Goal: Task Accomplishment & Management: Manage account settings

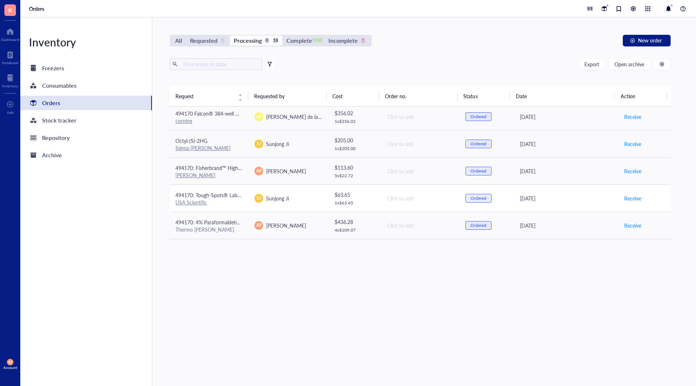
scroll to position [247, 0]
click at [630, 200] on span "Receive" at bounding box center [632, 199] width 17 height 8
click at [246, 176] on td "494170: Fisherbrand™ High Precision Straight Tapered Flat Point Tweezers/Forcep…" at bounding box center [209, 171] width 79 height 27
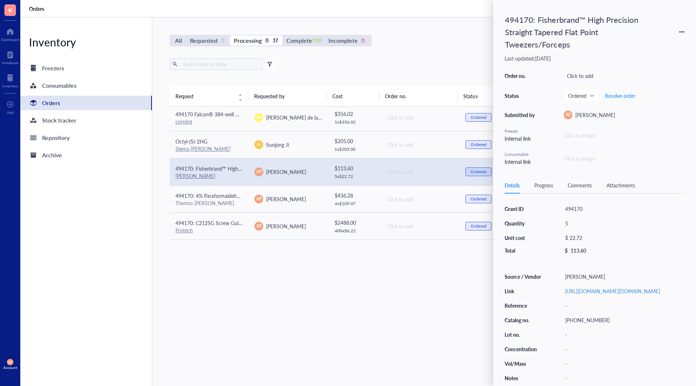
click at [278, 309] on div "Request Requested by Cost Order no. Status Date Action 385413: 1.5 tube racks F…" at bounding box center [420, 219] width 501 height 266
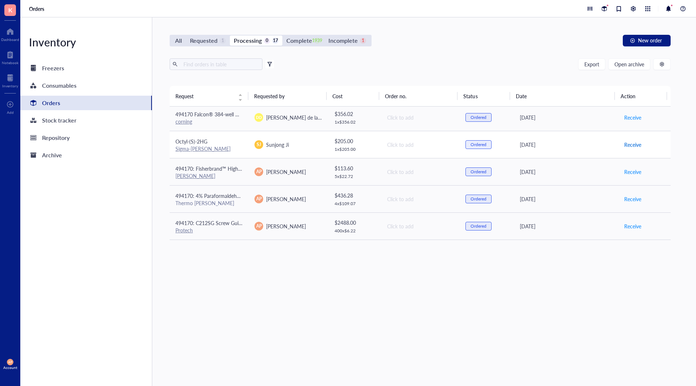
click at [630, 144] on span "Receive" at bounding box center [632, 145] width 17 height 8
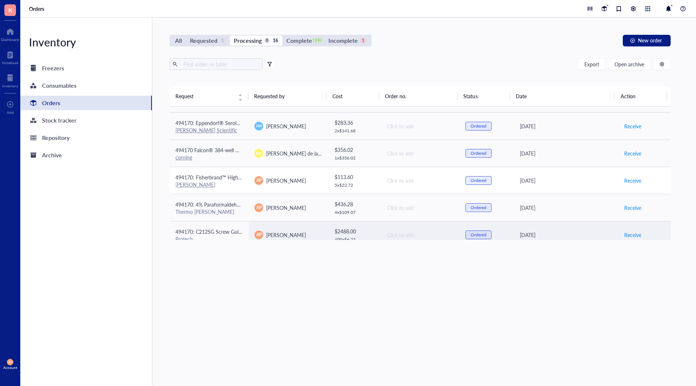
scroll to position [211, 0]
click at [228, 192] on td "494170: Fisherbrand™ High Precision Straight Tapered Flat Point Tweezers/Forcep…" at bounding box center [209, 180] width 79 height 27
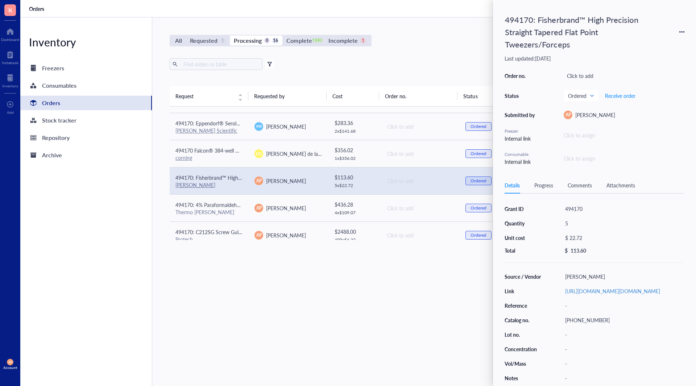
click at [266, 303] on div "Request Requested by Cost Order no. Status Date Action 385413: 1.5 tube racks F…" at bounding box center [420, 219] width 501 height 266
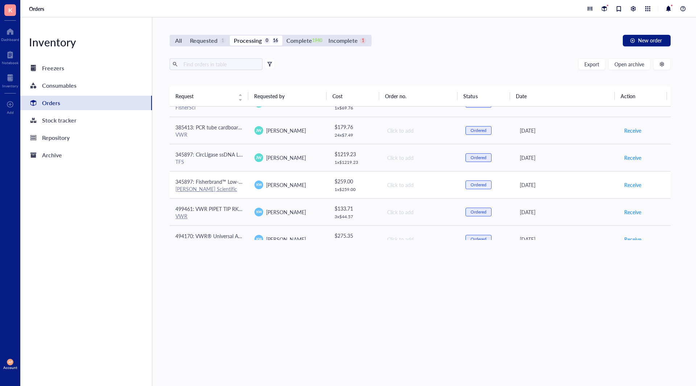
scroll to position [0, 0]
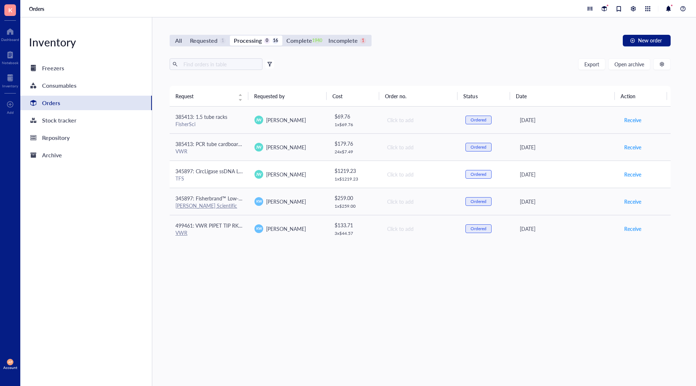
click at [243, 175] on td "345897: CircLigase ssDNA Ligase, 5000 U TFS" at bounding box center [209, 174] width 79 height 27
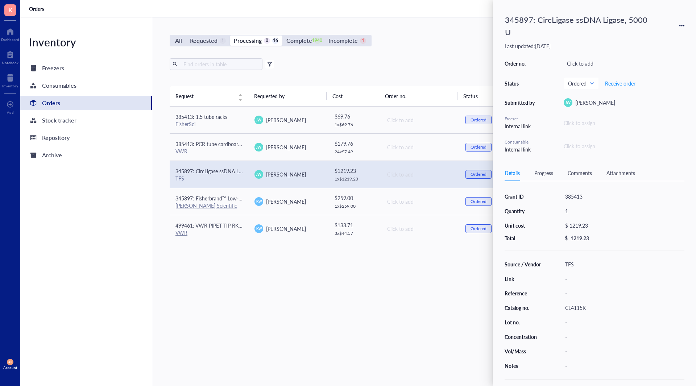
click at [288, 308] on div "Request Requested by Cost Order no. Status Date Action 385413: 1.5 tube racks F…" at bounding box center [420, 219] width 501 height 266
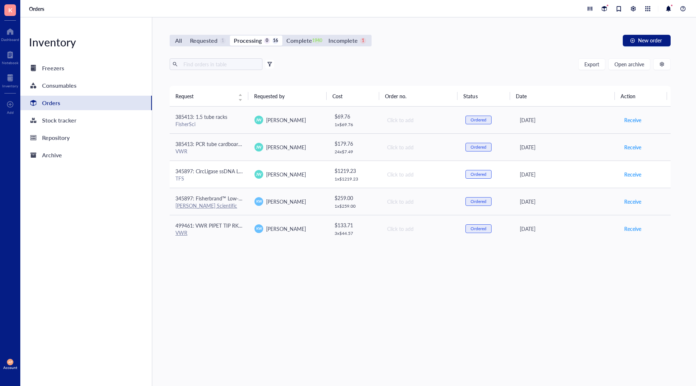
click at [243, 174] on td "345897: CircLigase ssDNA Ligase, 5000 U TFS" at bounding box center [209, 174] width 79 height 27
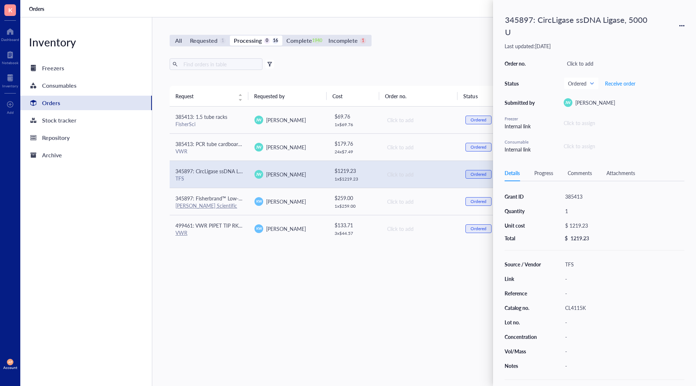
click at [585, 194] on div "385413" at bounding box center [623, 196] width 123 height 10
drag, startPoint x: 584, startPoint y: 192, endPoint x: 522, endPoint y: 195, distance: 61.4
click at [522, 195] on div "Grant ID 385413 Quantity 1 Unit cost $ 1219.23 Total $ 1219.23" at bounding box center [595, 216] width 180 height 50
click at [517, 14] on div "345897: CircLigase ssDNA Ligase, 5000 U" at bounding box center [578, 26] width 152 height 28
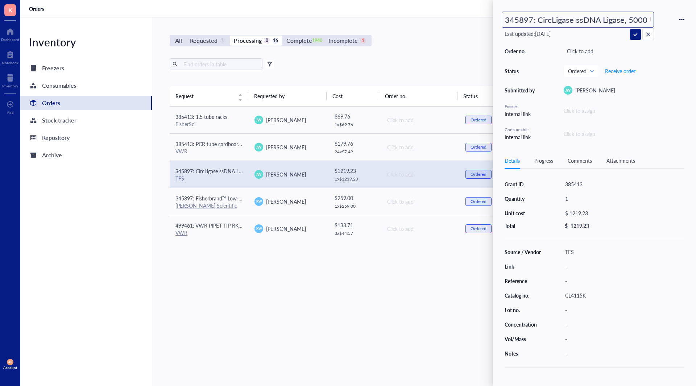
scroll to position [0, 3]
click at [524, 20] on input "345897: CircLigase ssDNA Ligase, 5000 U" at bounding box center [578, 19] width 152 height 15
type input "385413: CircLigase ssDNA Ligase, 5000 U"
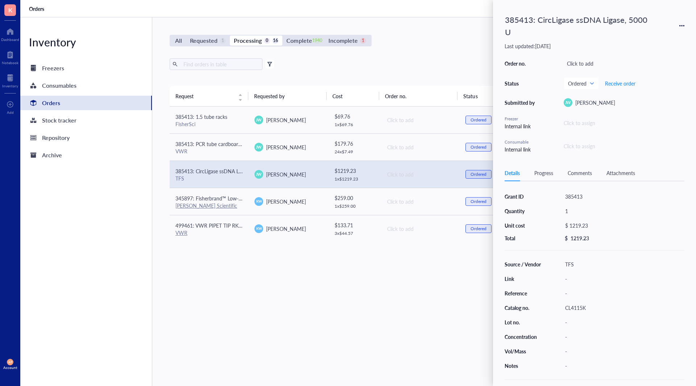
click at [311, 293] on div "Request Requested by Cost Order no. Status Date Action 385413: 1.5 tube racks F…" at bounding box center [420, 219] width 501 height 266
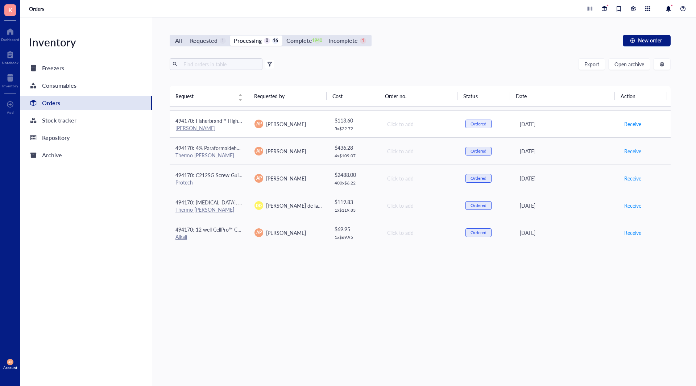
scroll to position [229, 0]
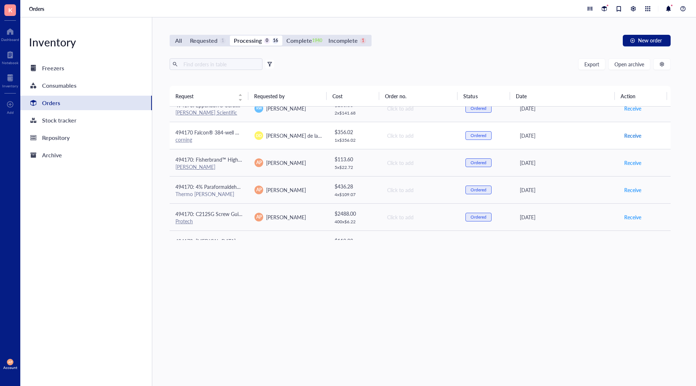
click at [629, 137] on span "Receive" at bounding box center [632, 136] width 17 height 8
click at [192, 46] on div "All Requested 1 Processing 0 15 Complete 1941 Incomplete 1" at bounding box center [271, 41] width 202 height 12
click at [200, 39] on div "Requested" at bounding box center [204, 41] width 28 height 10
click at [186, 36] on input "Requested 1" at bounding box center [186, 36] width 0 height 0
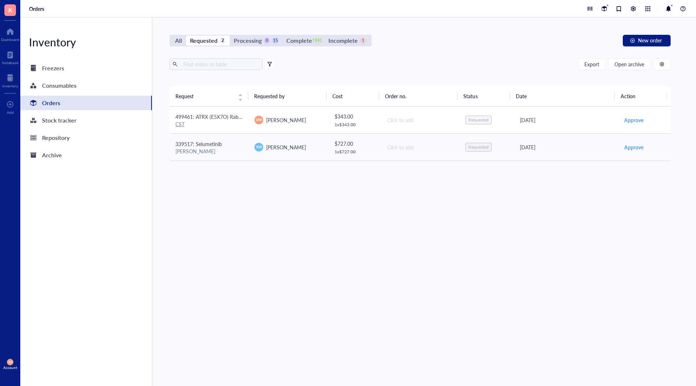
click at [220, 120] on span "499461: ATRX (E5X7O) Rabbit mAb" at bounding box center [215, 116] width 81 height 7
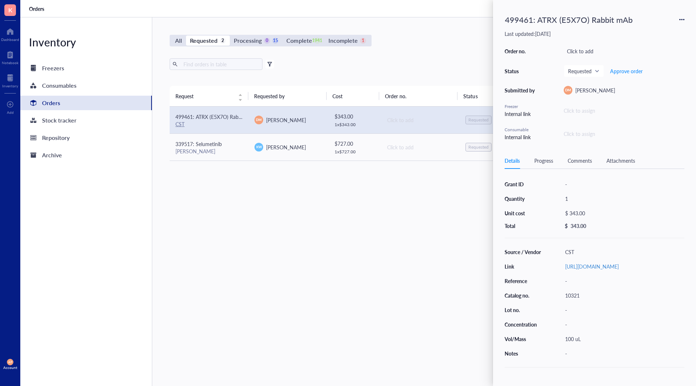
click at [592, 300] on div "10321" at bounding box center [623, 295] width 123 height 10
click at [586, 211] on div "$ 343.00" at bounding box center [622, 213] width 120 height 10
click at [605, 213] on input "343.00" at bounding box center [630, 214] width 103 height 12
type input "349.15"
click at [510, 18] on div "499461: ATRX (E5X7O) Rabbit mAb" at bounding box center [569, 20] width 134 height 16
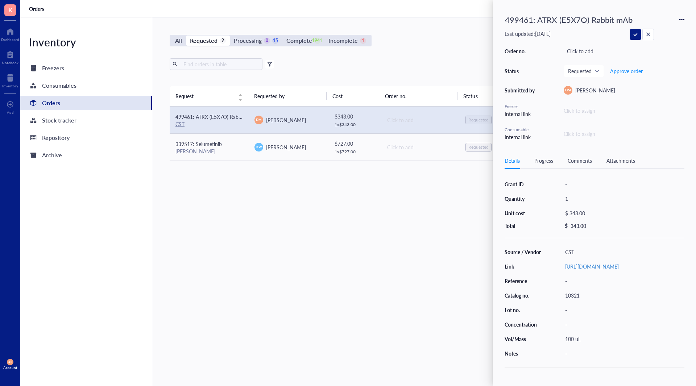
click at [510, 18] on input "499461: ATRX (E5X7O) Rabbit mAb" at bounding box center [578, 19] width 152 height 15
type input "494170: ATRX (E5X7O) Rabbit mAb"
drag, startPoint x: 420, startPoint y: 277, endPoint x: 421, endPoint y: 270, distance: 7.0
click at [421, 270] on div "Request Requested by Cost Order no. Status Date Action 494170: ATRX (E5X7O) Rab…" at bounding box center [420, 219] width 501 height 266
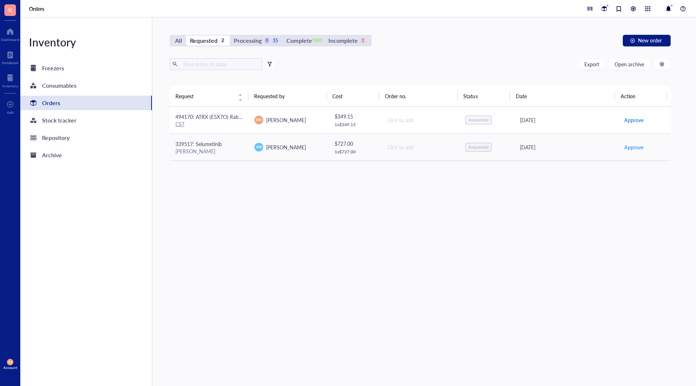
click at [637, 119] on span "Approve" at bounding box center [633, 120] width 19 height 8
click at [293, 128] on td "KW Kelsey Wink" at bounding box center [288, 120] width 79 height 27
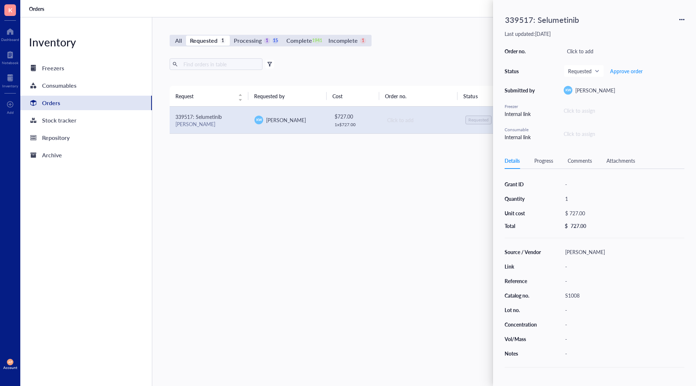
click at [583, 296] on div "S1008" at bounding box center [623, 295] width 123 height 10
click at [320, 240] on div "Request Requested by Cost Order no. Status Date Action 339517: Selumetinib Sell…" at bounding box center [420, 219] width 501 height 266
click at [553, 161] on div "Progress" at bounding box center [543, 161] width 19 height 8
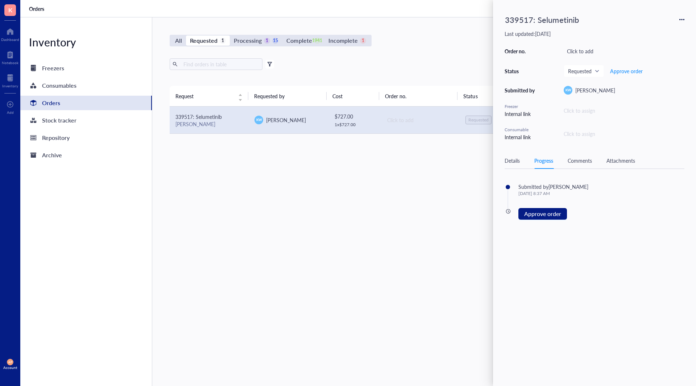
click at [511, 157] on div "Details" at bounding box center [512, 161] width 15 height 8
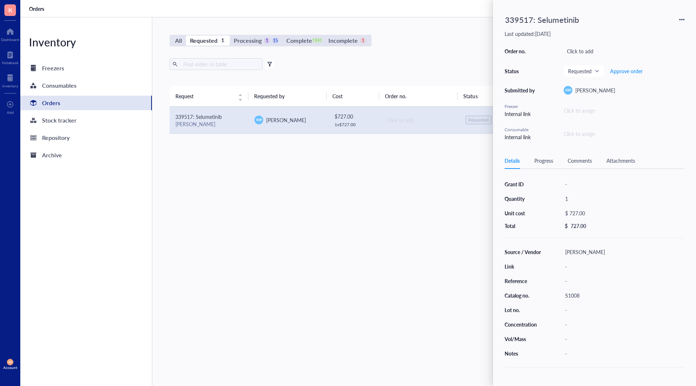
click at [589, 250] on div "[PERSON_NAME]" at bounding box center [623, 252] width 123 height 10
click at [590, 210] on div "$ 727.00" at bounding box center [622, 213] width 120 height 10
drag, startPoint x: 604, startPoint y: 214, endPoint x: 500, endPoint y: 200, distance: 105.3
click at [500, 200] on div "339517: Selumetinib Last updated: October 10, 2025 Order no. Click to add Statu…" at bounding box center [594, 193] width 203 height 386
type input "477"
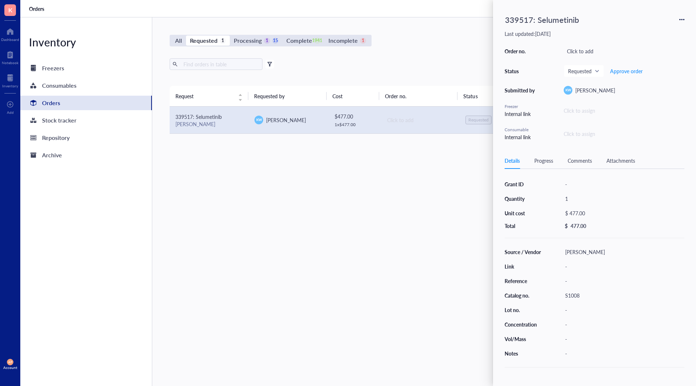
click at [587, 337] on div "-" at bounding box center [623, 339] width 123 height 10
type input "500 mg"
click at [633, 67] on button "Approve order" at bounding box center [626, 71] width 33 height 12
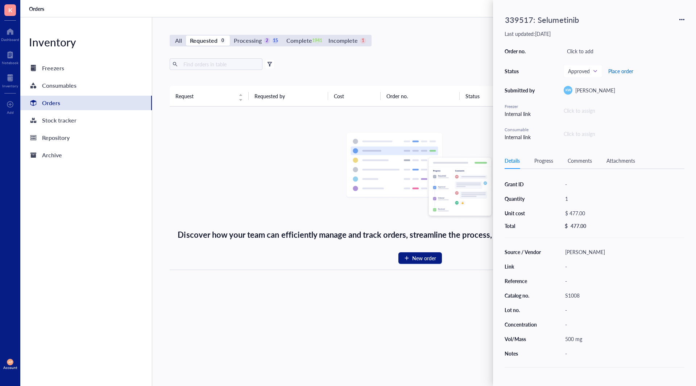
click at [633, 69] on span "Place order" at bounding box center [620, 71] width 25 height 6
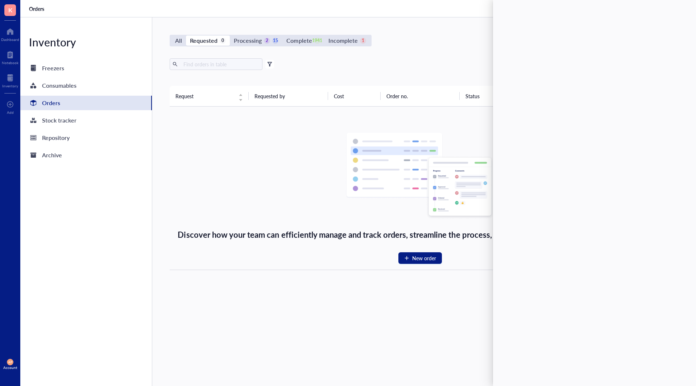
click at [310, 292] on div "Request Requested by Cost Order no. Status Date Action Discover how your team c…" at bounding box center [420, 219] width 501 height 266
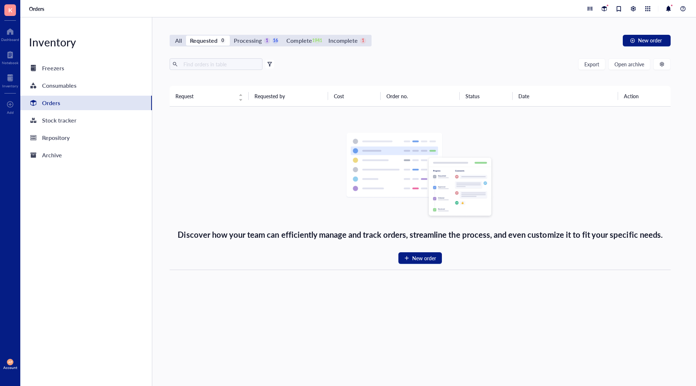
click at [10, 10] on span "K" at bounding box center [10, 9] width 4 height 9
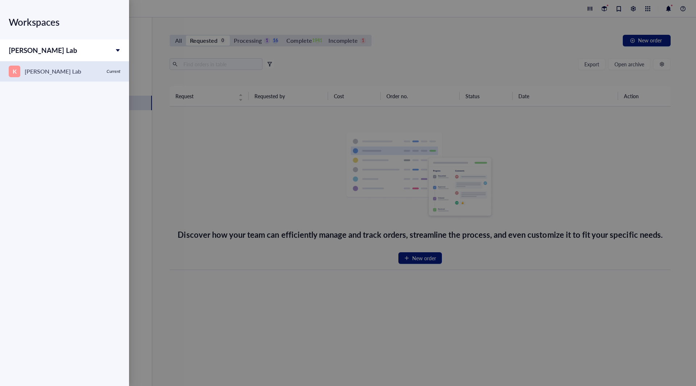
click at [37, 71] on div "[PERSON_NAME] Lab" at bounding box center [53, 71] width 57 height 10
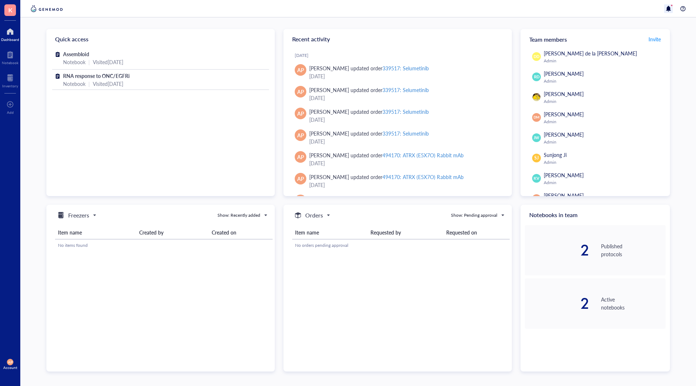
click at [668, 9] on div at bounding box center [668, 8] width 9 height 9
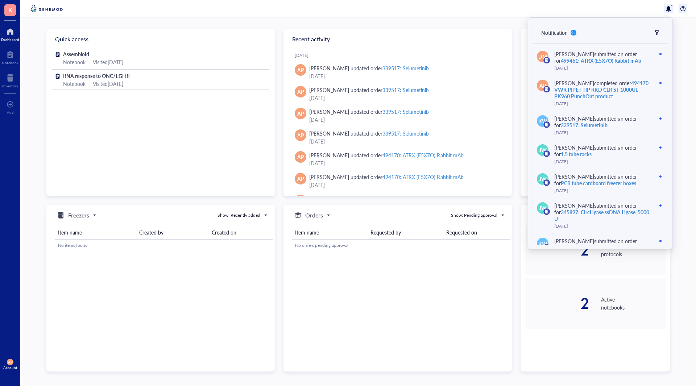
click at [682, 7] on div at bounding box center [683, 8] width 9 height 9
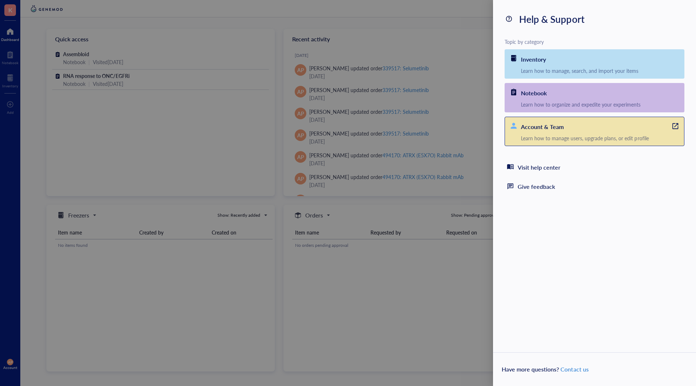
click at [573, 136] on div "Learn how to manage users, upgrade plans, or edit profile" at bounding box center [602, 138] width 163 height 7
click at [37, 116] on div at bounding box center [348, 193] width 696 height 386
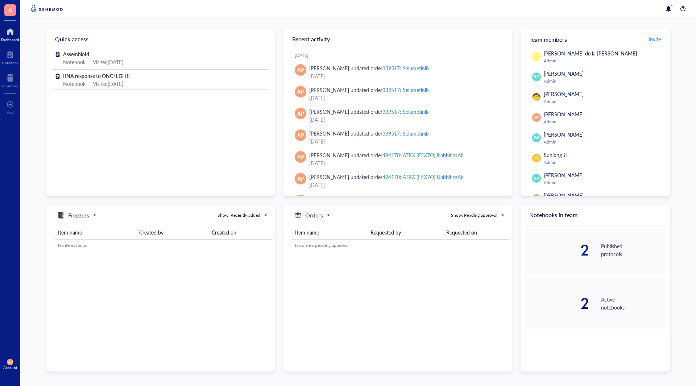
click at [12, 361] on span "AP" at bounding box center [10, 362] width 5 height 4
click at [51, 335] on link "Account settings" at bounding box center [51, 337] width 47 height 13
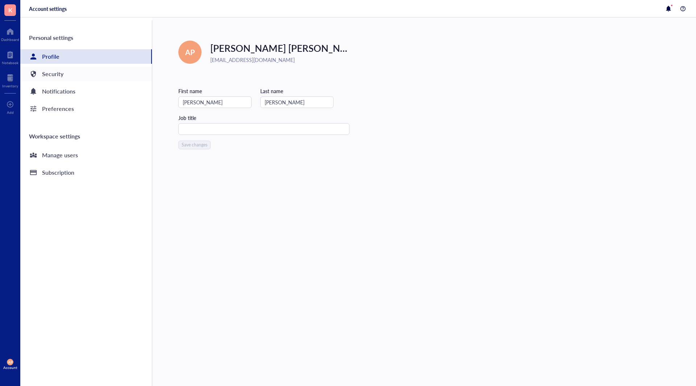
click at [78, 74] on div "Security" at bounding box center [86, 74] width 132 height 14
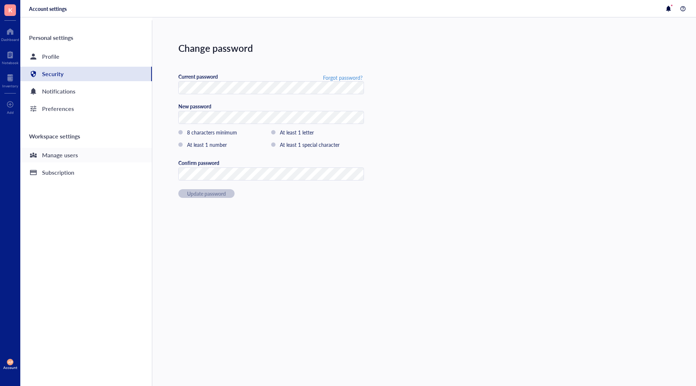
click at [74, 159] on div "Manage users" at bounding box center [60, 155] width 36 height 10
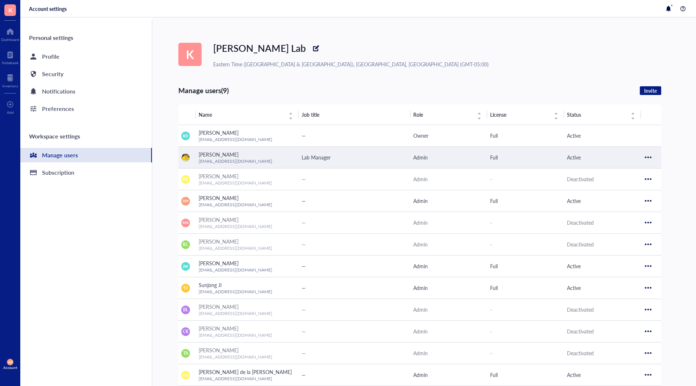
click at [649, 156] on div at bounding box center [648, 158] width 12 height 12
click at [652, 167] on span "Unassign admin" at bounding box center [669, 170] width 41 height 8
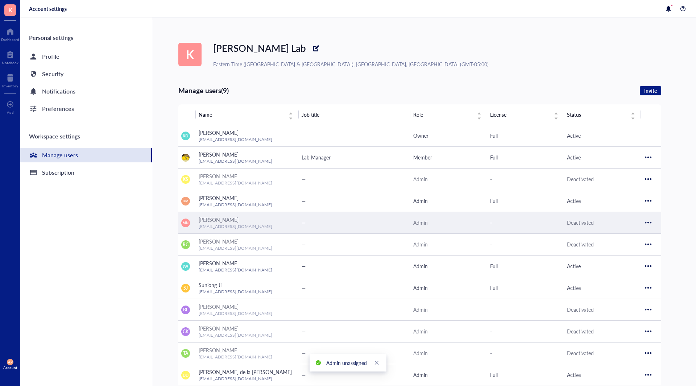
scroll to position [77, 0]
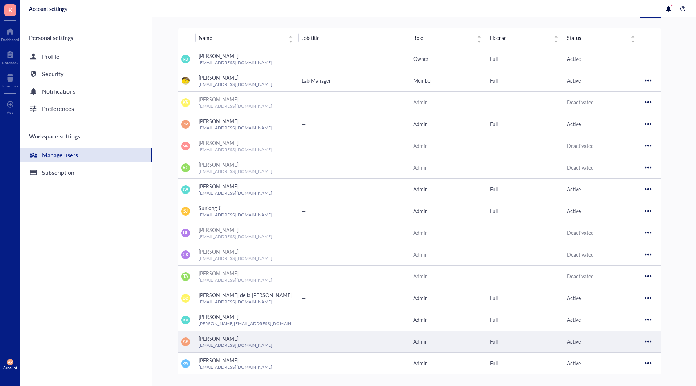
click at [304, 341] on span "—" at bounding box center [304, 341] width 4 height 7
click at [344, 339] on div "—" at bounding box center [355, 341] width 106 height 8
click at [647, 343] on div at bounding box center [648, 342] width 12 height 12
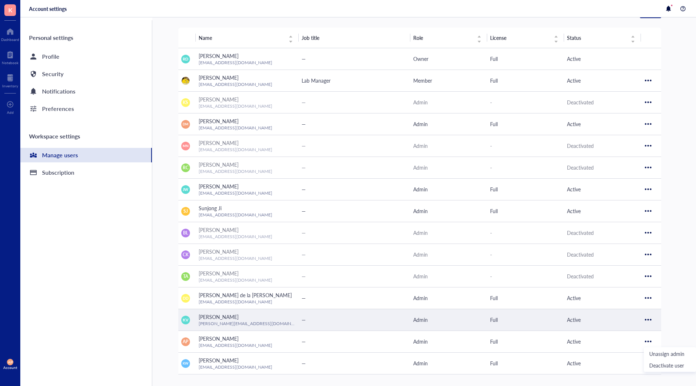
click at [360, 322] on div "—" at bounding box center [355, 320] width 106 height 8
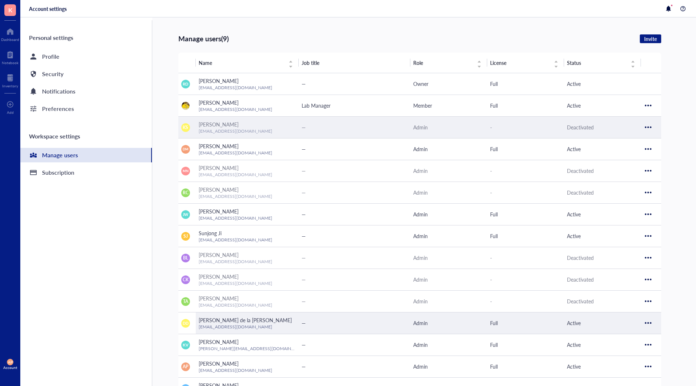
scroll to position [0, 0]
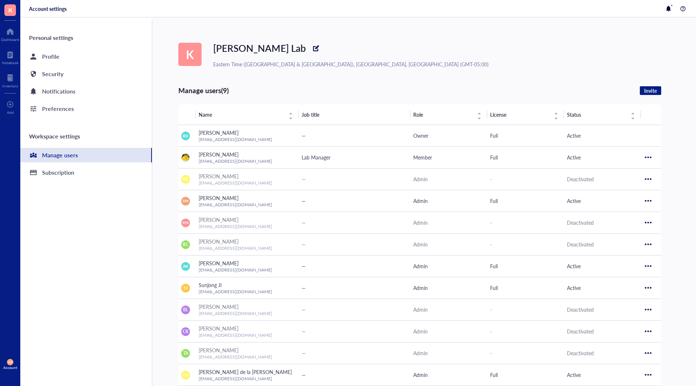
click at [322, 120] on th "Job title" at bounding box center [355, 114] width 112 height 20
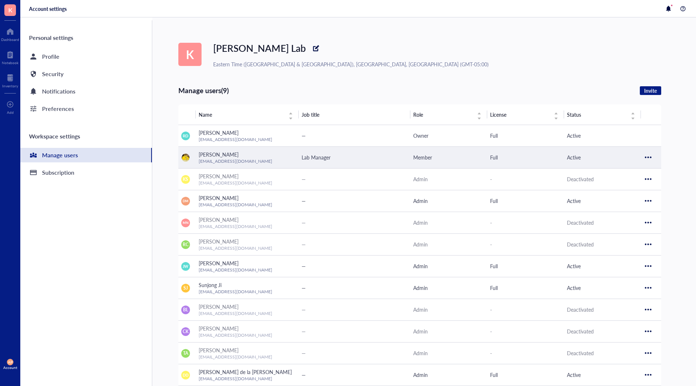
click at [655, 158] on td at bounding box center [651, 157] width 20 height 22
click at [646, 158] on div at bounding box center [648, 158] width 12 height 12
click at [655, 181] on span "Deactivate user" at bounding box center [669, 181] width 41 height 8
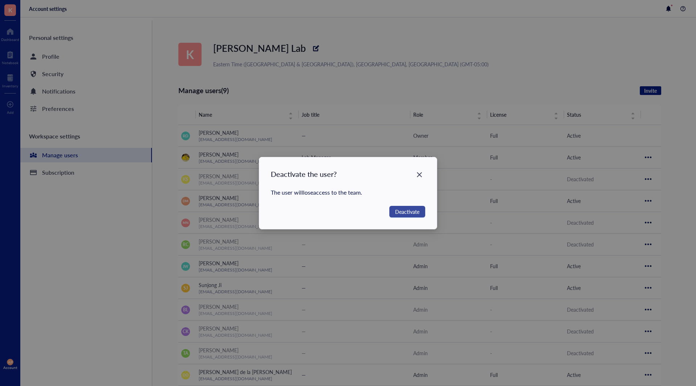
click at [415, 217] on button "Deactivate" at bounding box center [407, 212] width 36 height 12
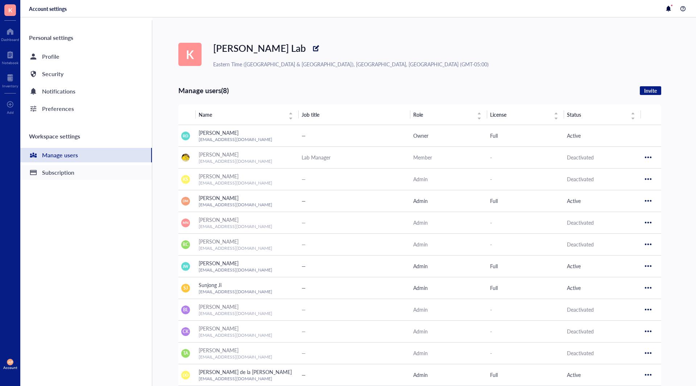
click at [73, 174] on div "Subscription" at bounding box center [58, 172] width 32 height 10
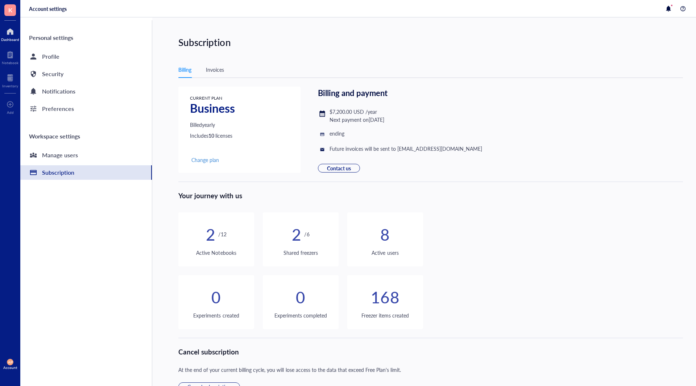
click at [6, 28] on div at bounding box center [10, 32] width 18 height 12
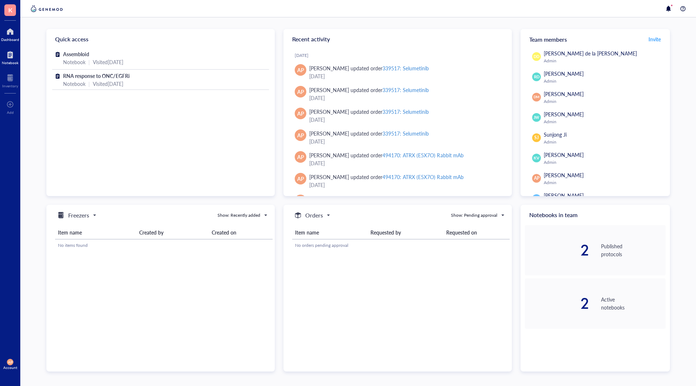
click at [8, 61] on div "Notebook" at bounding box center [10, 63] width 17 height 4
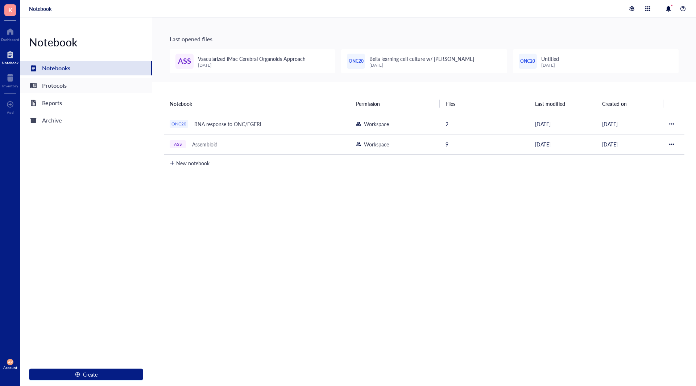
click at [62, 79] on div "Protocols" at bounding box center [86, 85] width 132 height 14
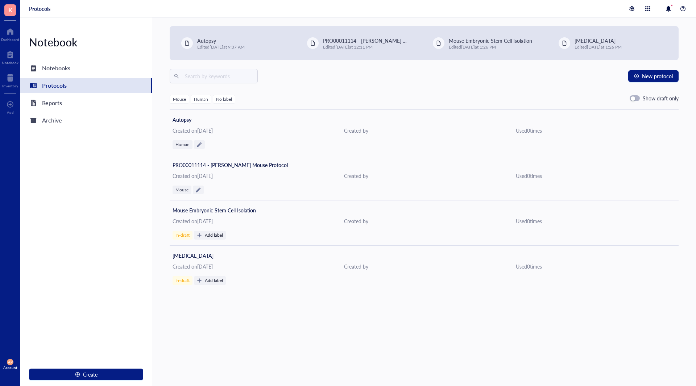
click at [70, 110] on div "Notebook Notebooks Protocols Reports Archive Create" at bounding box center [86, 201] width 132 height 369
click at [64, 107] on div "Reports" at bounding box center [86, 103] width 132 height 14
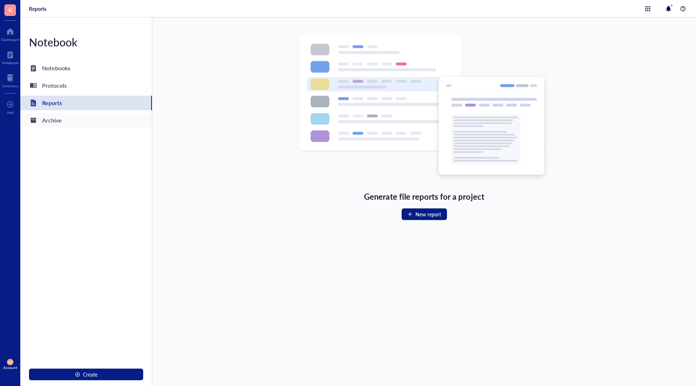
click at [57, 117] on div "Archive" at bounding box center [52, 120] width 20 height 10
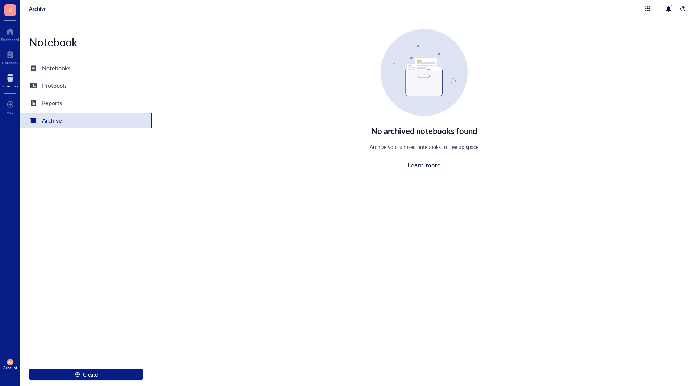
click at [13, 86] on div "Inventory" at bounding box center [10, 86] width 16 height 4
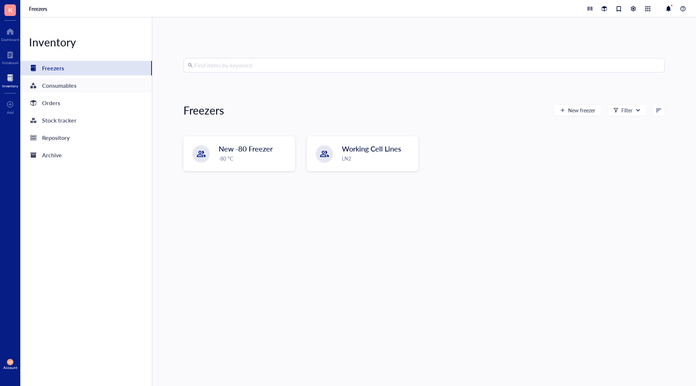
click at [53, 88] on div "Consumables" at bounding box center [59, 85] width 34 height 10
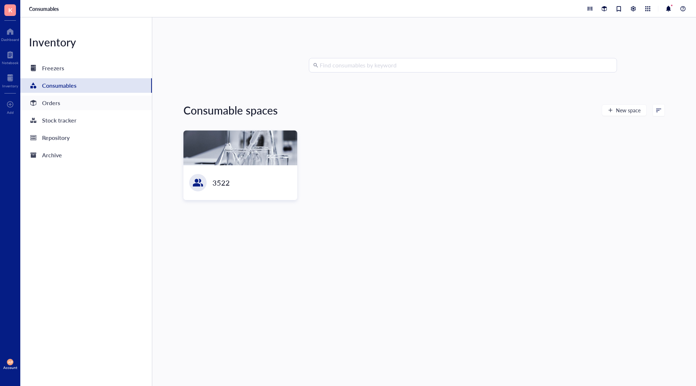
click at [58, 108] on div "Orders" at bounding box center [51, 103] width 18 height 10
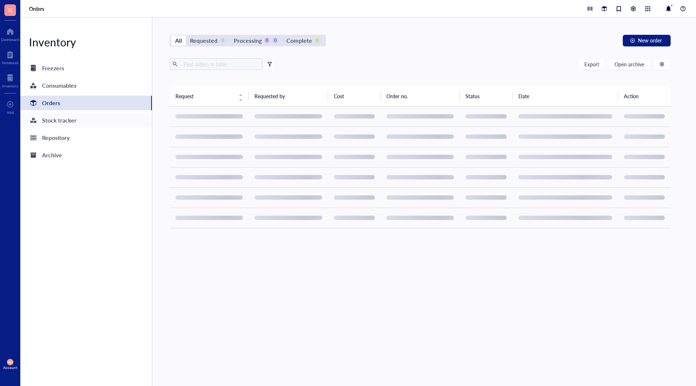
click at [62, 121] on div "Stock tracker" at bounding box center [59, 120] width 34 height 10
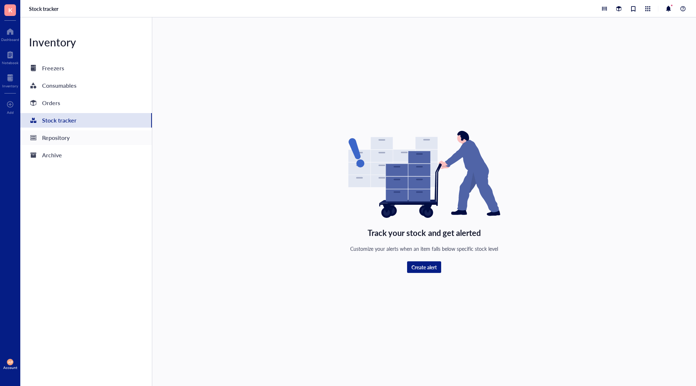
click at [67, 135] on div "Repository" at bounding box center [56, 138] width 28 height 10
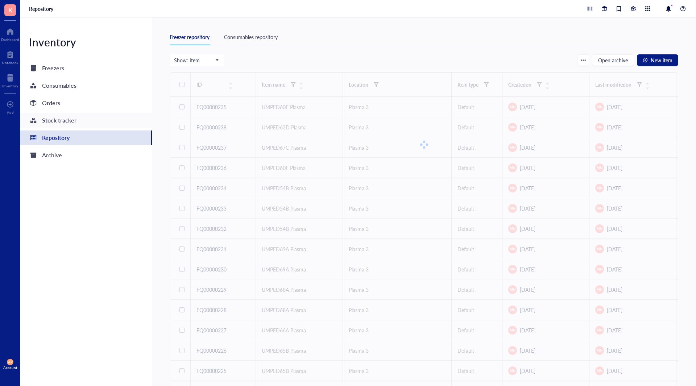
drag, startPoint x: 54, startPoint y: 100, endPoint x: 123, endPoint y: 116, distance: 70.7
click at [54, 100] on div "Orders" at bounding box center [51, 103] width 18 height 10
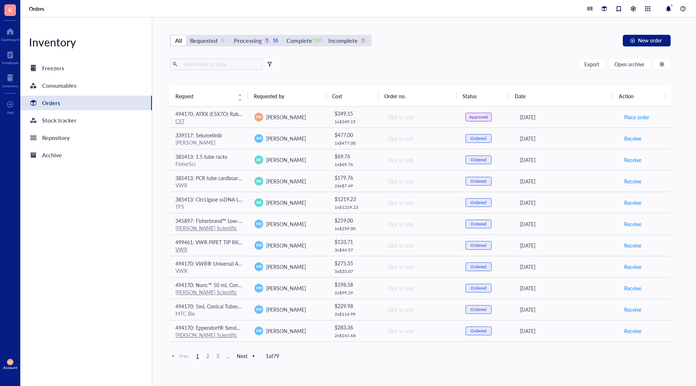
drag, startPoint x: 11, startPoint y: 361, endPoint x: 12, endPoint y: 354, distance: 7.7
click at [11, 361] on span "AP" at bounding box center [10, 362] width 5 height 4
click at [46, 341] on link "Account settings" at bounding box center [48, 340] width 47 height 13
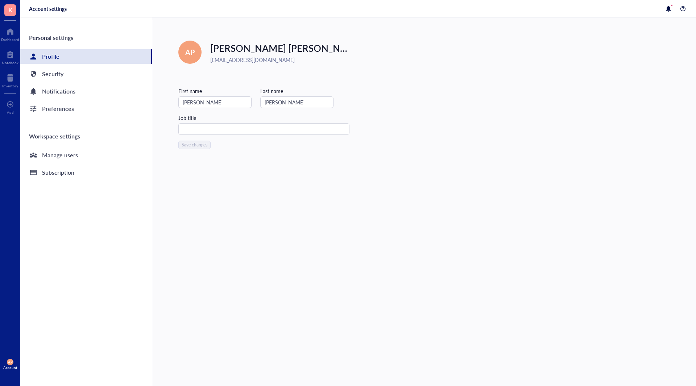
click at [9, 12] on span "K" at bounding box center [10, 9] width 4 height 9
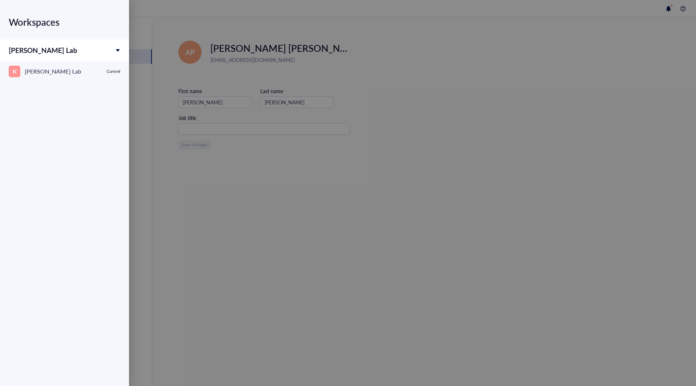
drag, startPoint x: 199, startPoint y: 329, endPoint x: 41, endPoint y: 365, distance: 161.9
click at [198, 328] on div at bounding box center [348, 193] width 696 height 386
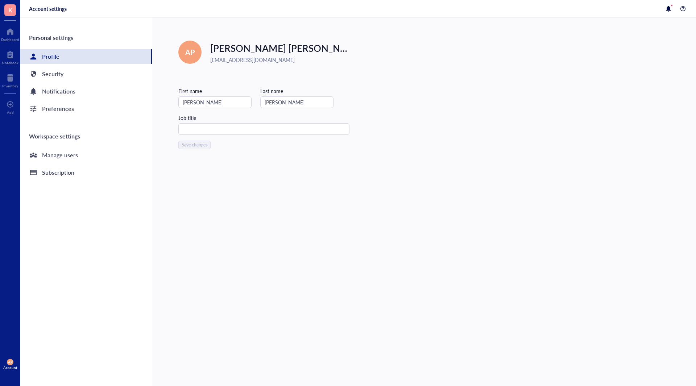
click at [7, 363] on span "AP" at bounding box center [10, 362] width 7 height 7
click at [85, 151] on div "Manage users" at bounding box center [86, 155] width 132 height 14
